Goal: Information Seeking & Learning: Learn about a topic

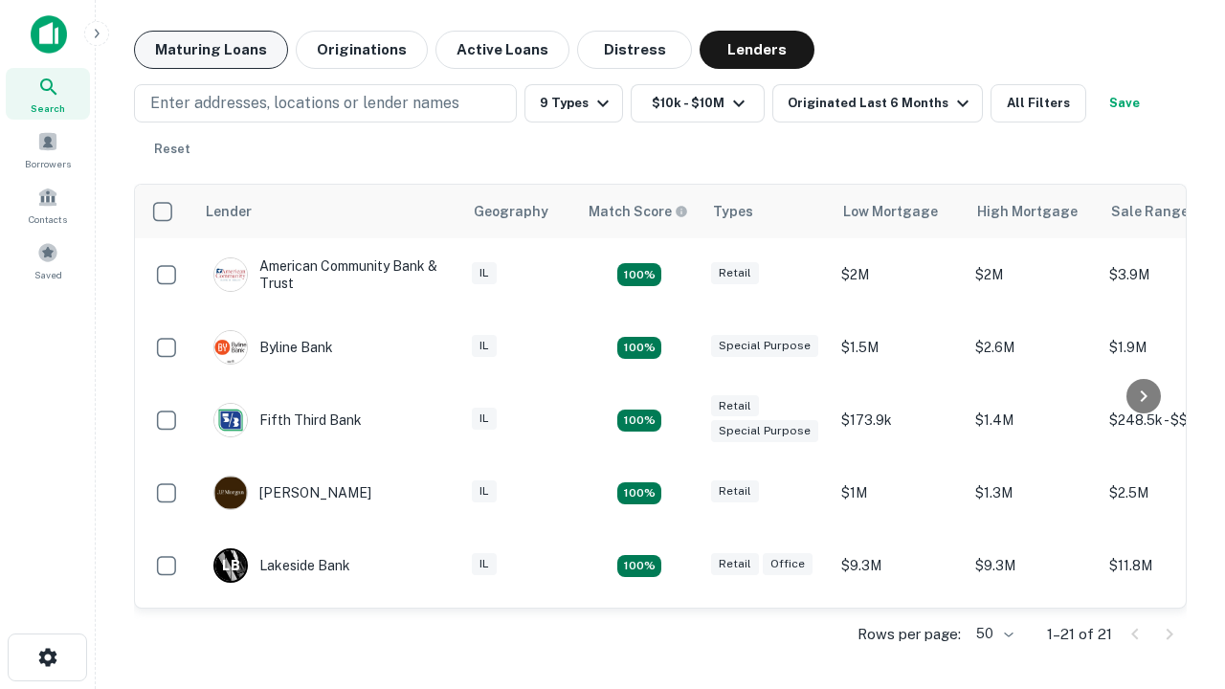
click at [211, 50] on button "Maturing Loans" at bounding box center [211, 50] width 154 height 38
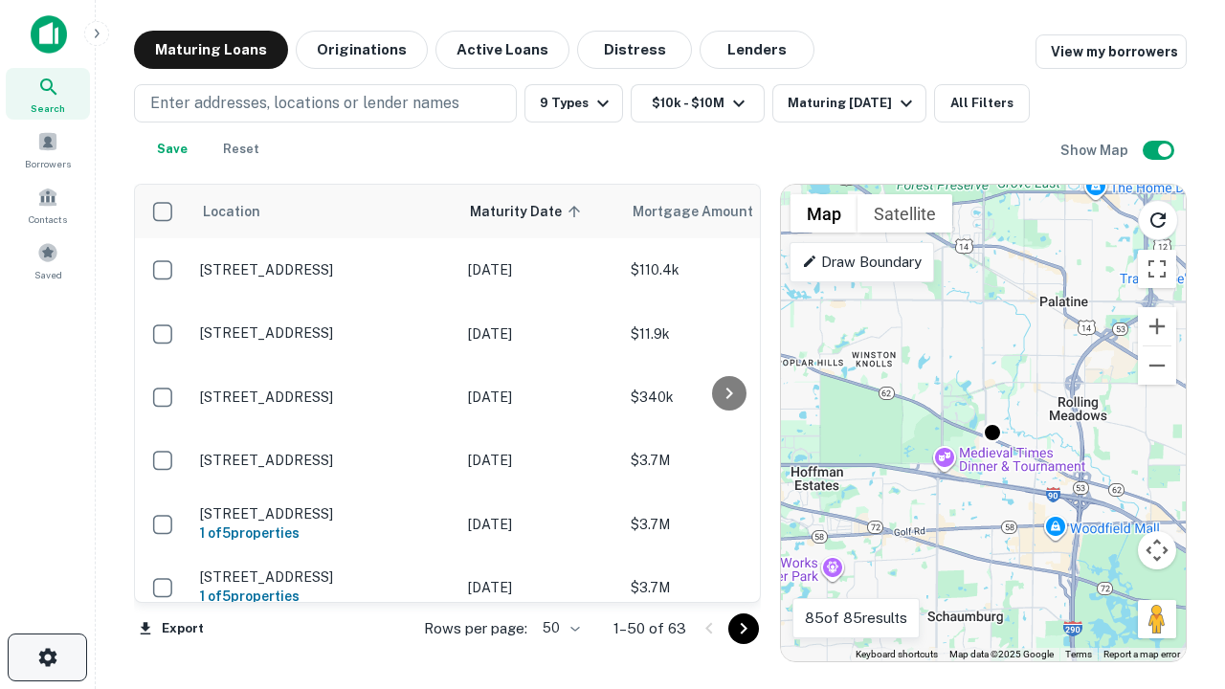
click at [47, 658] on icon "button" at bounding box center [47, 657] width 23 height 23
